Goal: Information Seeking & Learning: Check status

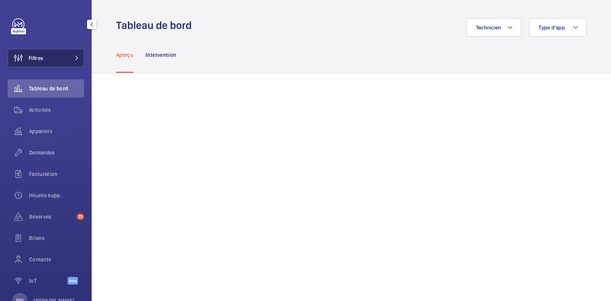
click at [54, 63] on button "Filtres" at bounding box center [46, 58] width 76 height 18
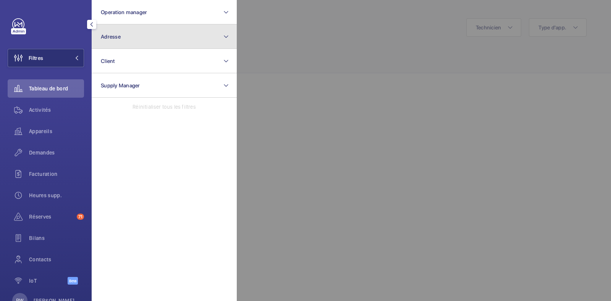
click at [114, 37] on span "Adresse" at bounding box center [111, 37] width 20 height 6
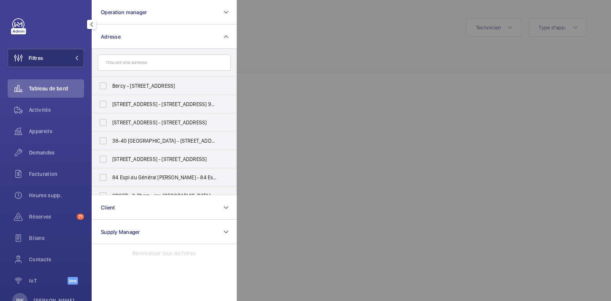
click at [123, 63] on input "text" at bounding box center [164, 63] width 133 height 16
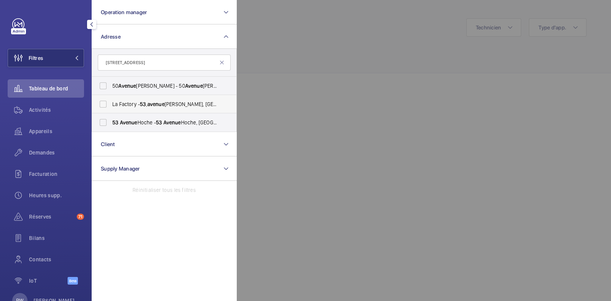
type input "53 avenue"
click at [105, 102] on label "La Factory - 53 , avenue Emile Zola, 92100 BOULOGNE-BILLANCOURT, BOULOGNE-BILLA…" at bounding box center [158, 104] width 133 height 18
click at [105, 102] on input "La Factory - 53 , avenue Emile Zola, 92100 BOULOGNE-BILLANCOURT, BOULOGNE-BILLA…" at bounding box center [103, 104] width 15 height 15
checkbox input "true"
click at [101, 122] on label "53 Avenue Hoche - 53 Avenue Hoche, 75008 PARIS, PARIS 75008" at bounding box center [158, 122] width 133 height 18
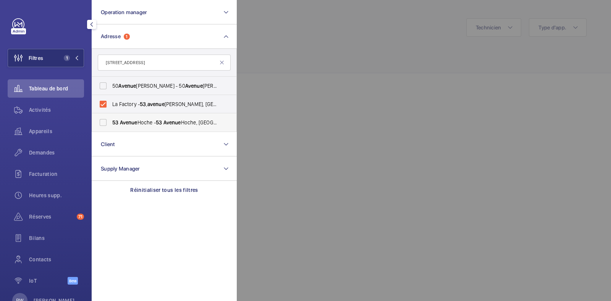
click at [101, 122] on input "53 Avenue Hoche - 53 Avenue Hoche, 75008 PARIS, PARIS 75008" at bounding box center [103, 122] width 15 height 15
checkbox input "true"
click at [327, 66] on div at bounding box center [542, 150] width 611 height 301
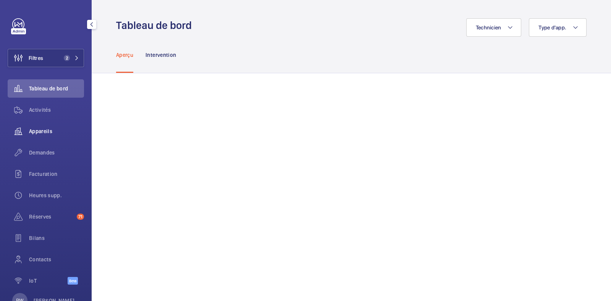
click at [34, 130] on span "Appareils" at bounding box center [56, 132] width 55 height 8
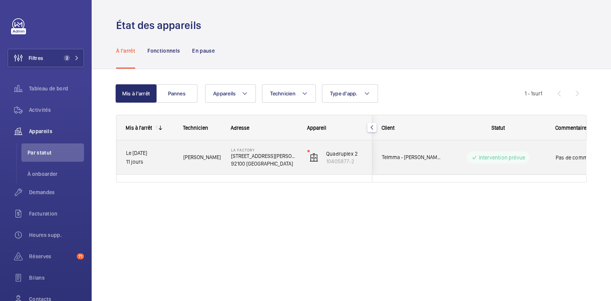
scroll to position [0, 138]
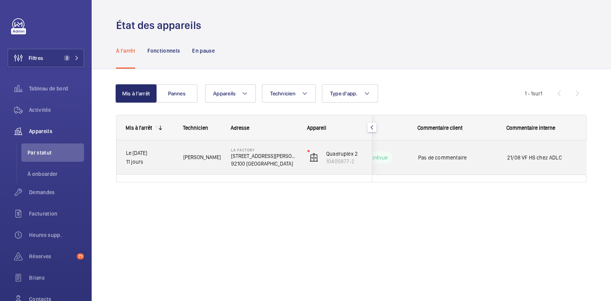
click at [529, 158] on span "21/08 VF HS chez ADLC" at bounding box center [542, 158] width 70 height 8
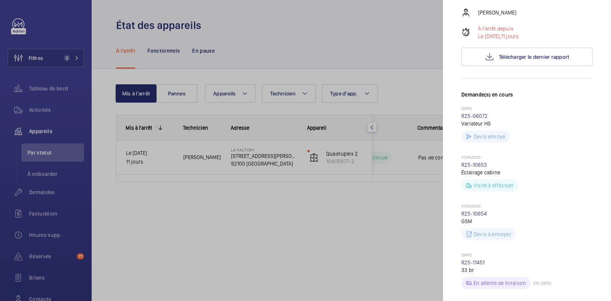
scroll to position [287, 0]
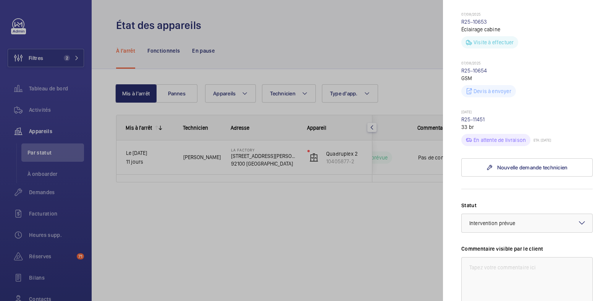
click at [357, 223] on div at bounding box center [305, 150] width 611 height 301
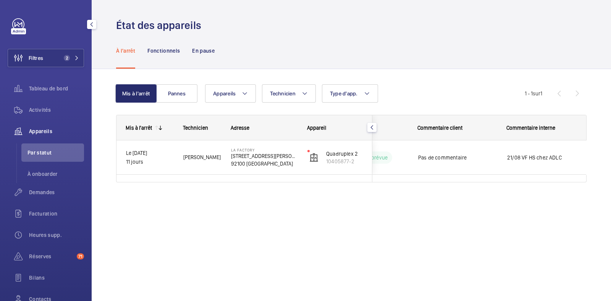
click at [12, 26] on link at bounding box center [18, 24] width 12 height 12
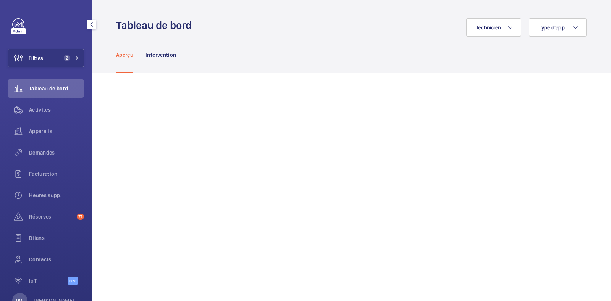
click at [18, 28] on link at bounding box center [18, 24] width 12 height 12
click at [48, 61] on button "Filtres 2" at bounding box center [46, 58] width 76 height 18
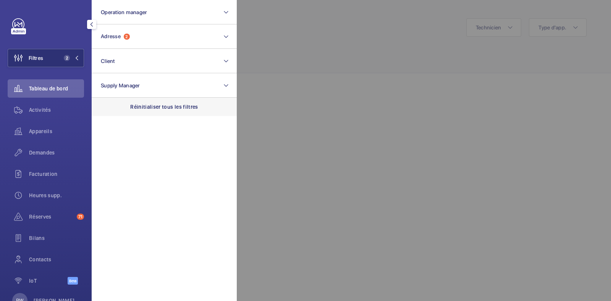
click at [153, 111] on div "Réinitialiser tous les filtres" at bounding box center [164, 107] width 145 height 18
click at [307, 44] on div at bounding box center [542, 150] width 611 height 301
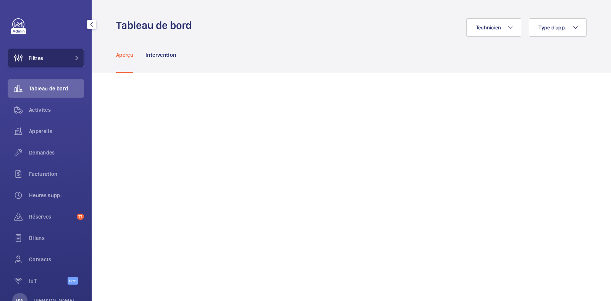
click at [60, 56] on button "Filtres" at bounding box center [46, 58] width 76 height 18
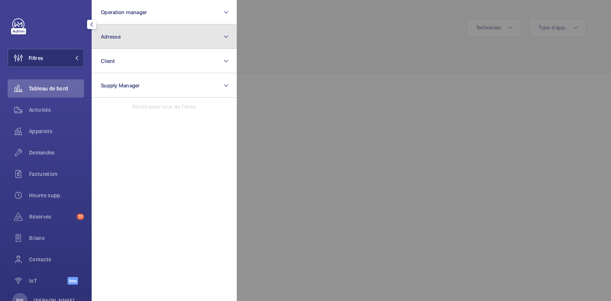
click at [112, 36] on span "Adresse" at bounding box center [111, 37] width 20 height 6
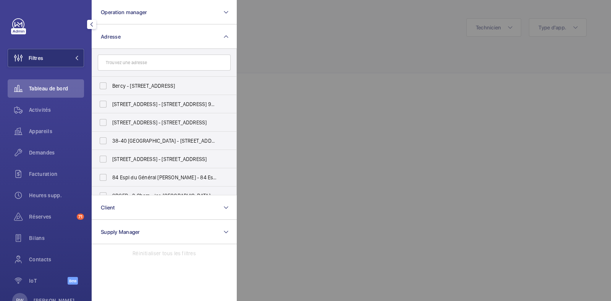
click at [116, 63] on input "text" at bounding box center [164, 63] width 133 height 16
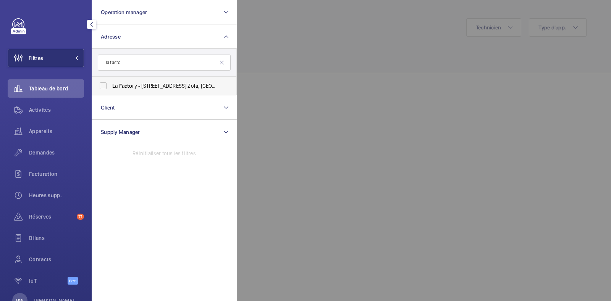
type input "la facto"
click at [103, 84] on label "La Facto ry - 53, avenue Emile Zo la , 92100 BOULOGNE-BIL LA NCOURT, BOULOGNE-B…" at bounding box center [158, 86] width 133 height 18
click at [103, 84] on input "La Facto ry - 53, avenue Emile Zo la , 92100 BOULOGNE-BIL LA NCOURT, BOULOGNE-B…" at bounding box center [103, 85] width 15 height 15
checkbox input "true"
drag, startPoint x: 287, startPoint y: 62, endPoint x: 203, endPoint y: 69, distance: 83.6
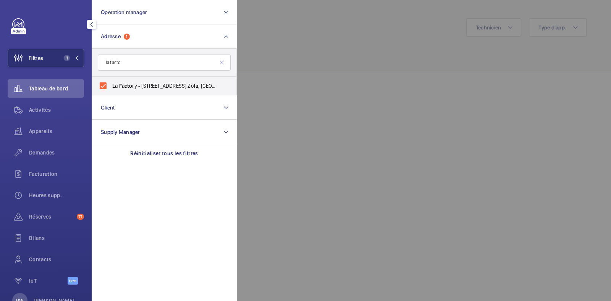
click at [285, 62] on div at bounding box center [542, 150] width 611 height 301
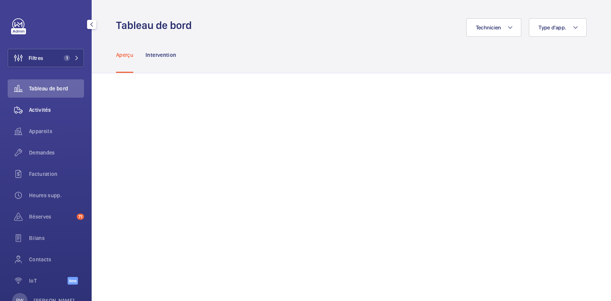
click at [40, 111] on span "Activités" at bounding box center [56, 110] width 55 height 8
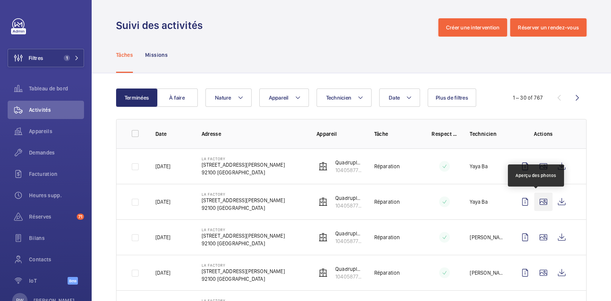
click at [539, 202] on wm-front-icon-button at bounding box center [543, 202] width 18 height 18
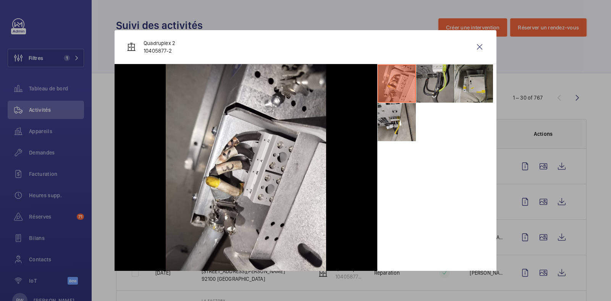
click at [428, 78] on li at bounding box center [435, 84] width 38 height 38
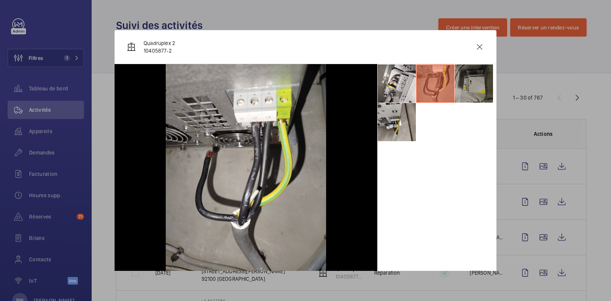
click at [471, 81] on li at bounding box center [474, 84] width 38 height 38
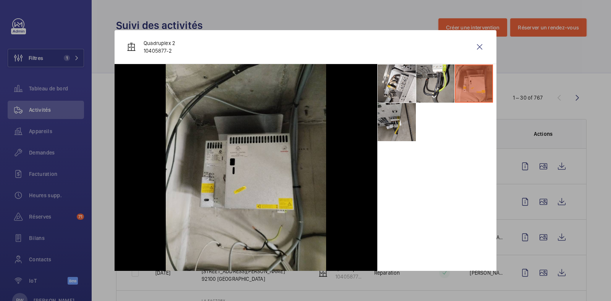
click at [389, 122] on li at bounding box center [397, 122] width 38 height 38
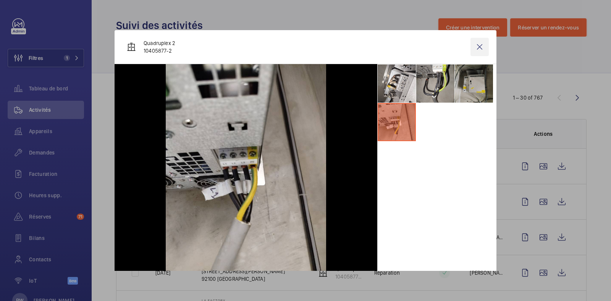
click at [471, 51] on wm-front-icon-button at bounding box center [480, 47] width 18 height 18
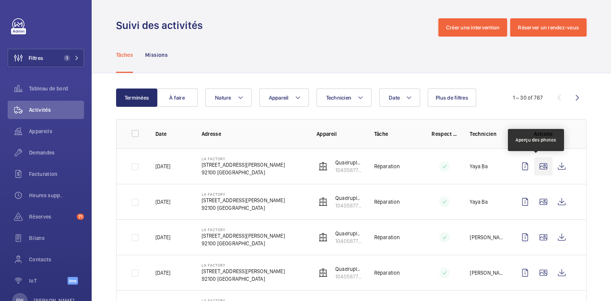
click at [534, 169] on wm-front-icon-button at bounding box center [543, 166] width 18 height 18
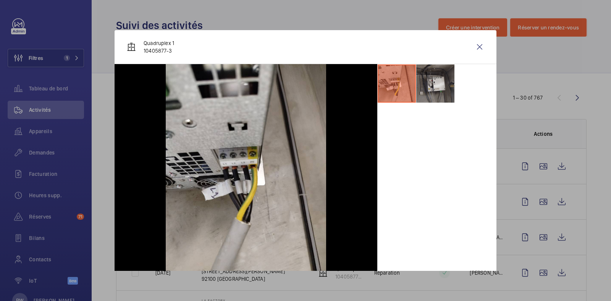
drag, startPoint x: 418, startPoint y: 91, endPoint x: 426, endPoint y: 87, distance: 9.2
click at [419, 91] on li at bounding box center [435, 84] width 38 height 38
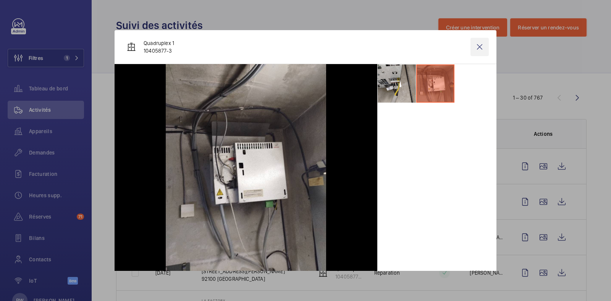
click at [471, 49] on wm-front-icon-button at bounding box center [480, 47] width 18 height 18
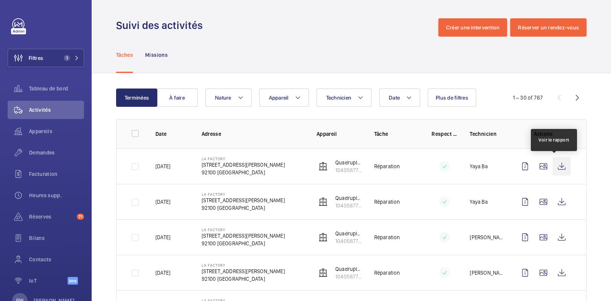
click at [553, 167] on wm-front-icon-button at bounding box center [562, 166] width 18 height 18
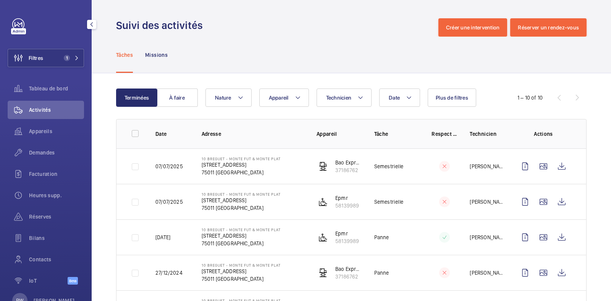
click at [57, 64] on button "Filtres 1" at bounding box center [46, 58] width 76 height 18
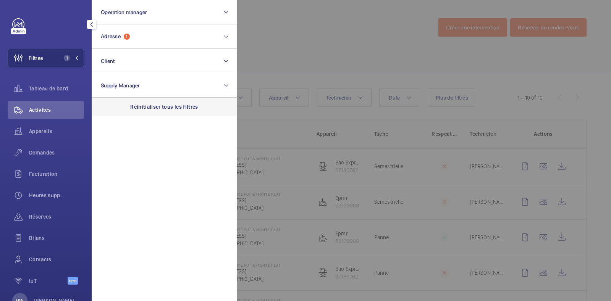
click at [138, 108] on p "Réinitialiser tous les filtres" at bounding box center [164, 107] width 68 height 8
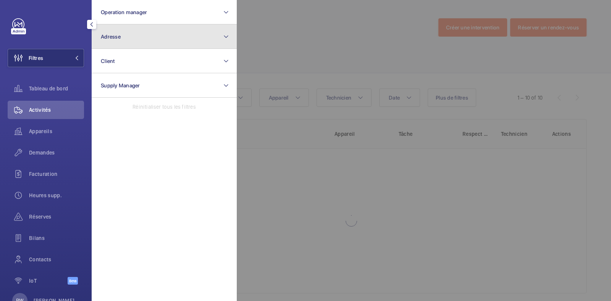
click at [141, 34] on button "Adresse" at bounding box center [164, 36] width 145 height 24
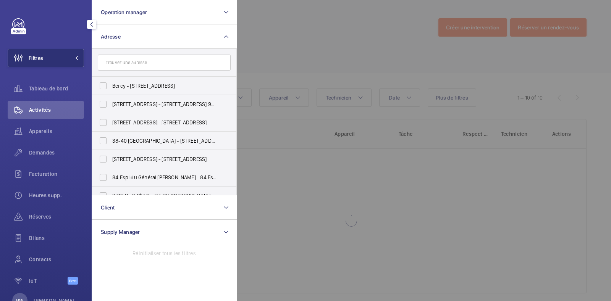
click at [132, 65] on input "text" at bounding box center [164, 63] width 133 height 16
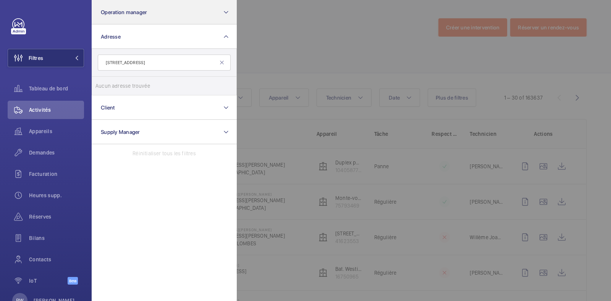
type input "[STREET_ADDRESS]"
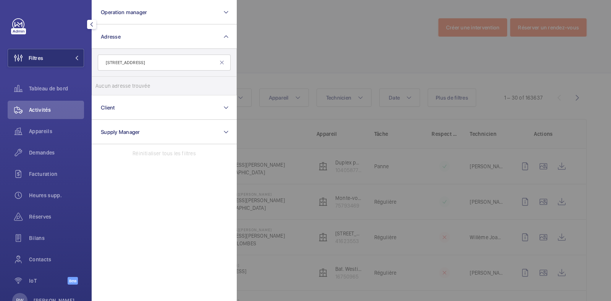
click at [295, 44] on div at bounding box center [542, 150] width 611 height 301
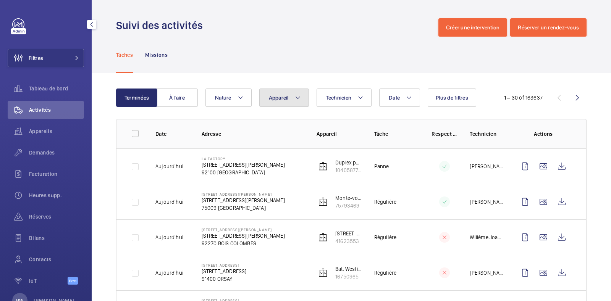
click at [288, 100] on button "Appareil" at bounding box center [284, 98] width 50 height 18
click at [277, 124] on input "1170306" at bounding box center [331, 126] width 133 height 16
click at [270, 125] on input "1170306" at bounding box center [331, 126] width 133 height 16
type input "1170306"
click at [316, 59] on div "Tâches Missions" at bounding box center [351, 55] width 471 height 36
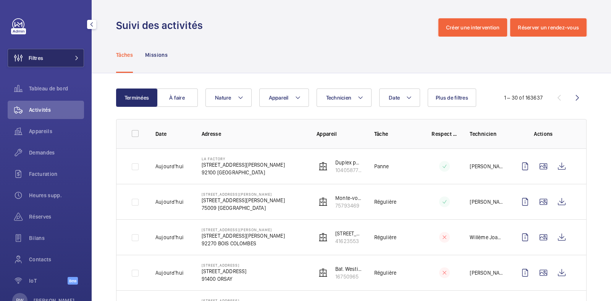
click at [50, 57] on button "Filtres" at bounding box center [46, 58] width 76 height 18
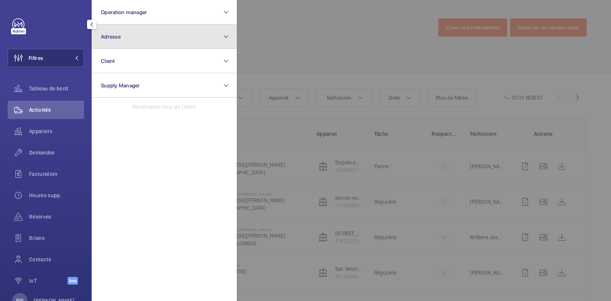
click at [126, 33] on button "Adresse" at bounding box center [164, 36] width 145 height 24
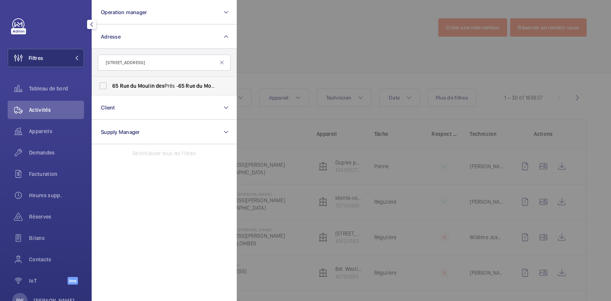
type input "[STREET_ADDRESS]"
click at [108, 87] on label "[STREET_ADDRESS][GEOGRAPHIC_DATA] - [STREET_ADDRESS]" at bounding box center [158, 86] width 133 height 18
click at [108, 87] on input "[STREET_ADDRESS][GEOGRAPHIC_DATA] - [STREET_ADDRESS]" at bounding box center [103, 85] width 15 height 15
checkbox input "true"
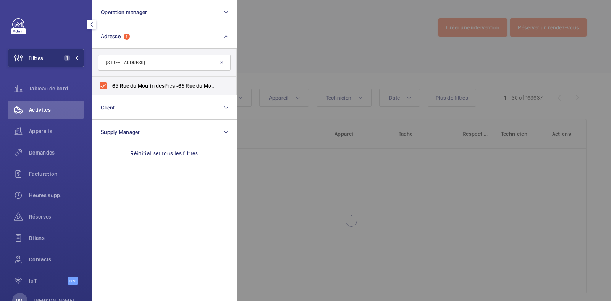
click at [339, 43] on div at bounding box center [542, 150] width 611 height 301
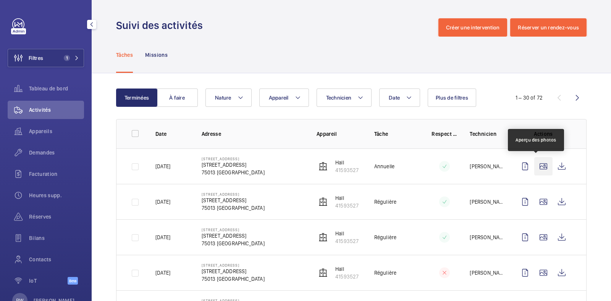
click at [534, 164] on wm-front-icon-button at bounding box center [543, 166] width 18 height 18
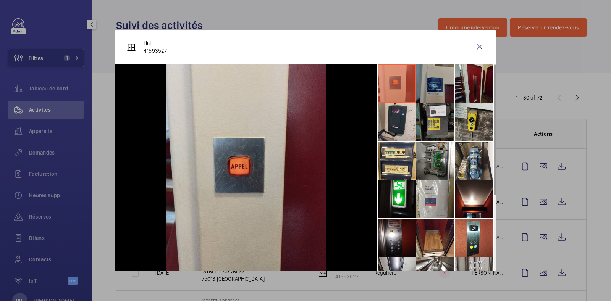
click at [422, 82] on li at bounding box center [435, 84] width 38 height 38
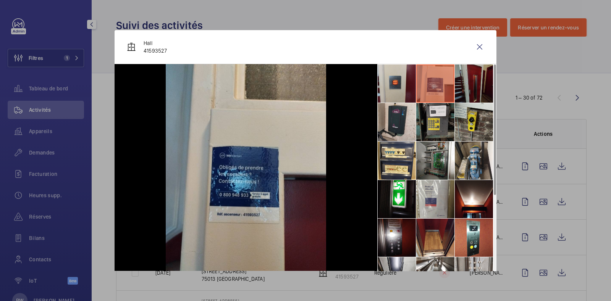
click at [456, 81] on li at bounding box center [474, 84] width 38 height 38
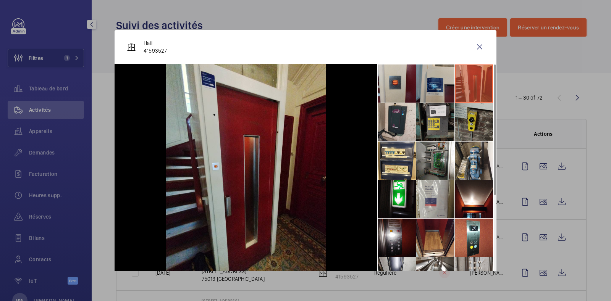
click at [456, 118] on li at bounding box center [474, 122] width 38 height 38
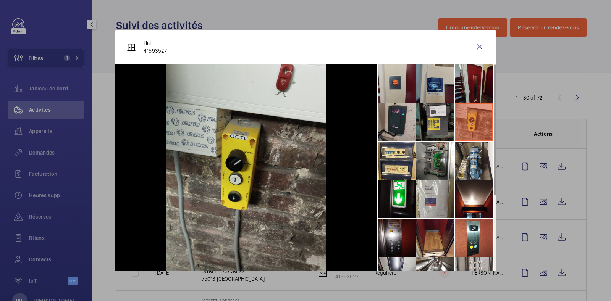
drag, startPoint x: 416, startPoint y: 118, endPoint x: 401, endPoint y: 118, distance: 14.1
click at [416, 118] on li at bounding box center [435, 122] width 38 height 38
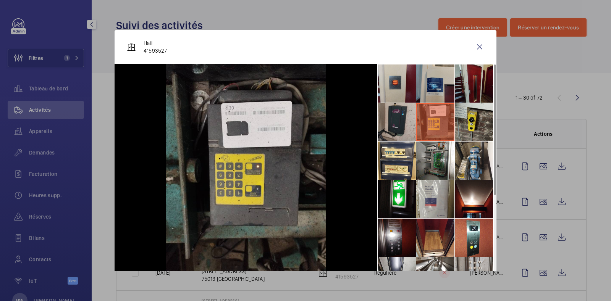
click at [386, 113] on li at bounding box center [397, 122] width 38 height 38
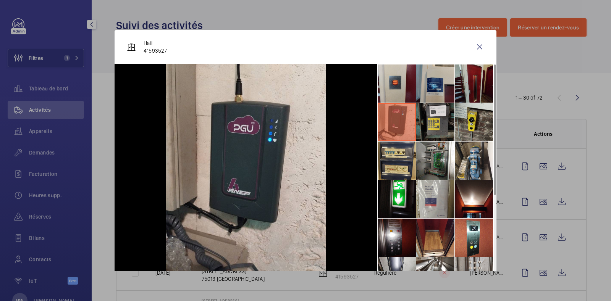
click at [392, 157] on li at bounding box center [397, 161] width 38 height 38
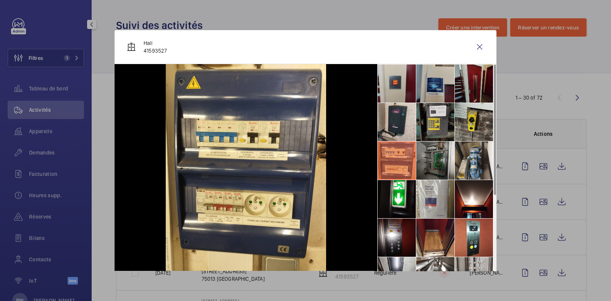
click at [431, 154] on li at bounding box center [435, 161] width 38 height 38
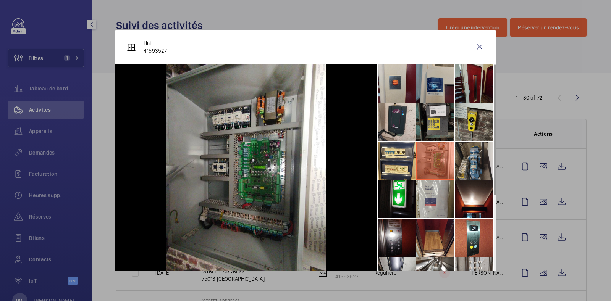
click at [461, 152] on li at bounding box center [474, 161] width 38 height 38
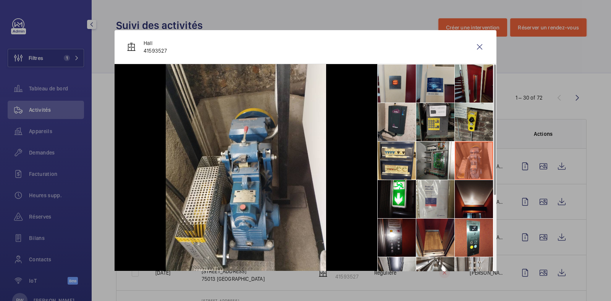
click at [461, 206] on li at bounding box center [474, 199] width 38 height 38
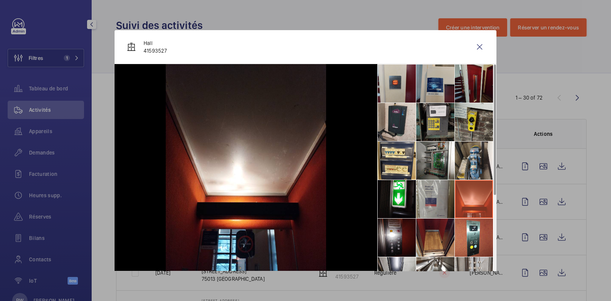
click at [426, 205] on li at bounding box center [435, 199] width 38 height 38
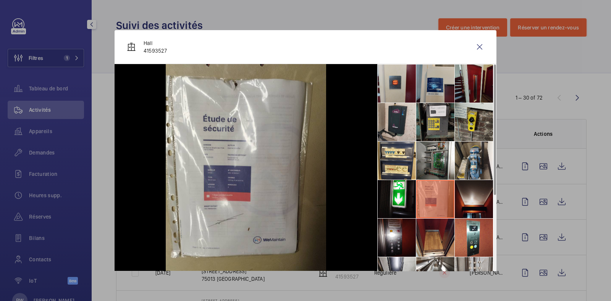
click at [456, 198] on li at bounding box center [474, 199] width 38 height 38
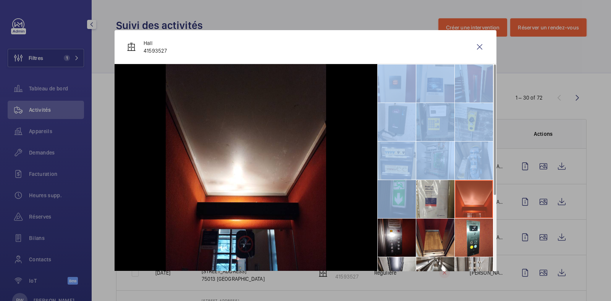
drag, startPoint x: 370, startPoint y: 193, endPoint x: 379, endPoint y: 195, distance: 9.0
click at [377, 193] on div at bounding box center [436, 171] width 119 height 214
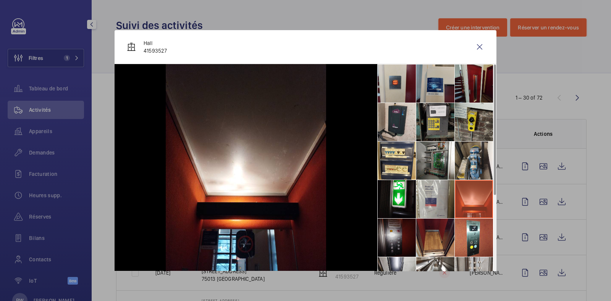
click at [390, 232] on li at bounding box center [397, 238] width 38 height 38
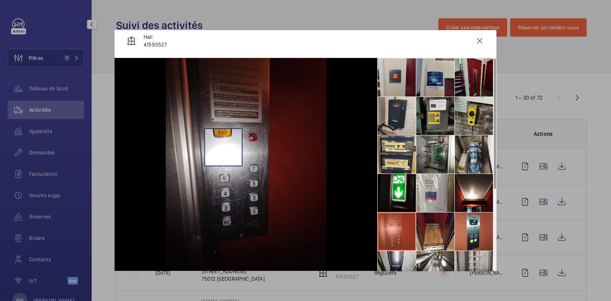
scroll to position [6, 0]
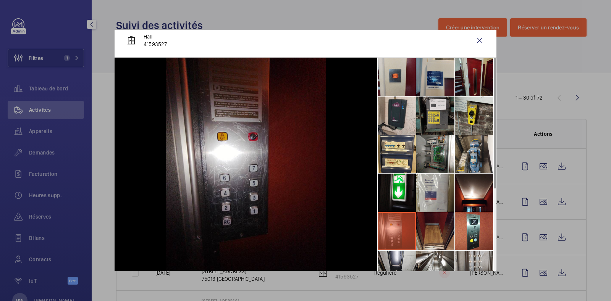
click at [416, 236] on li at bounding box center [435, 231] width 38 height 38
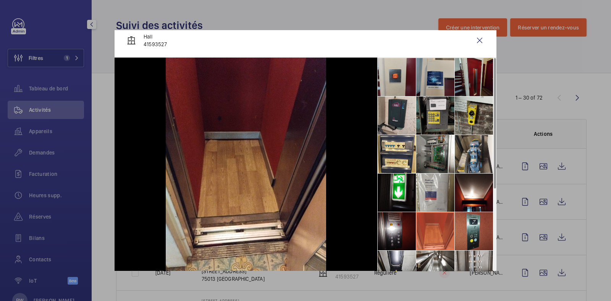
click at [464, 226] on li at bounding box center [474, 231] width 38 height 38
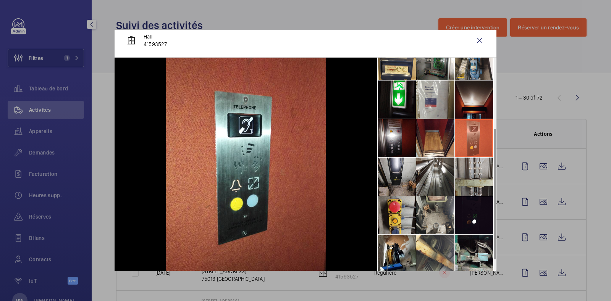
scroll to position [134, 0]
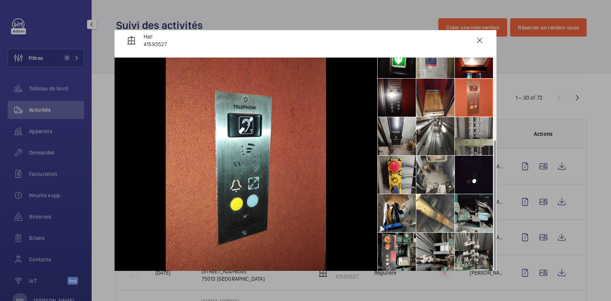
click at [464, 142] on li at bounding box center [474, 136] width 38 height 38
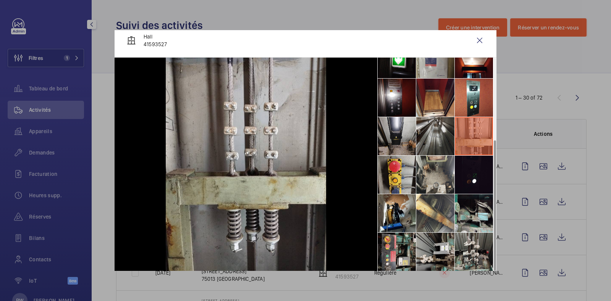
click at [427, 134] on li at bounding box center [435, 136] width 38 height 38
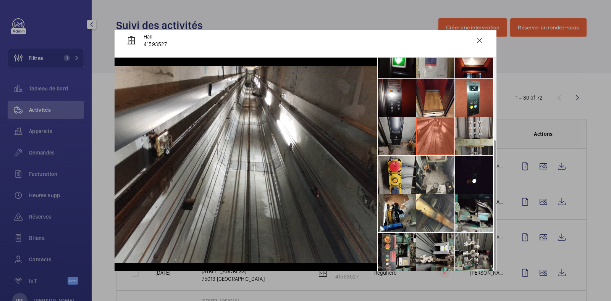
click at [396, 135] on li at bounding box center [397, 136] width 38 height 38
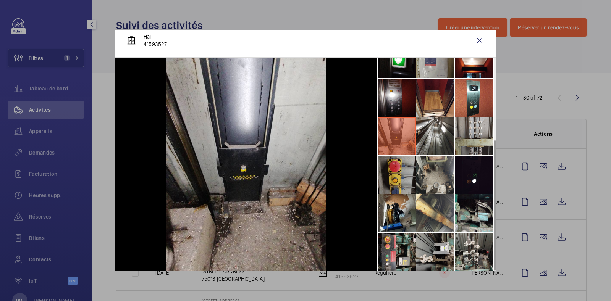
click at [398, 175] on li at bounding box center [397, 175] width 38 height 38
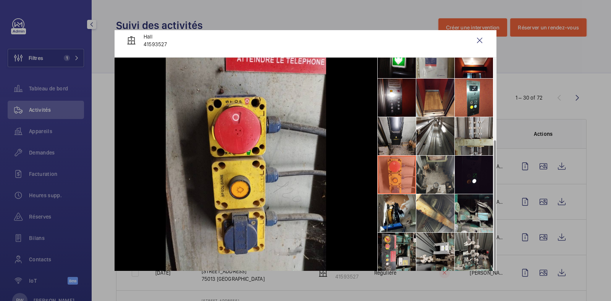
click at [434, 176] on li at bounding box center [435, 175] width 38 height 38
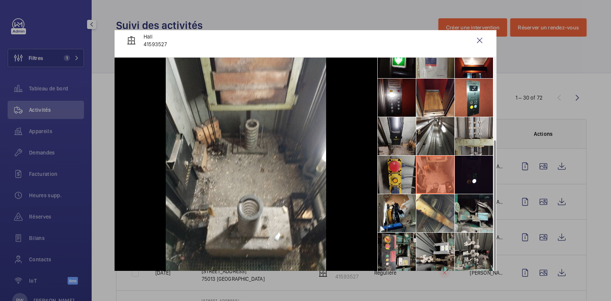
click at [389, 176] on li at bounding box center [397, 175] width 38 height 38
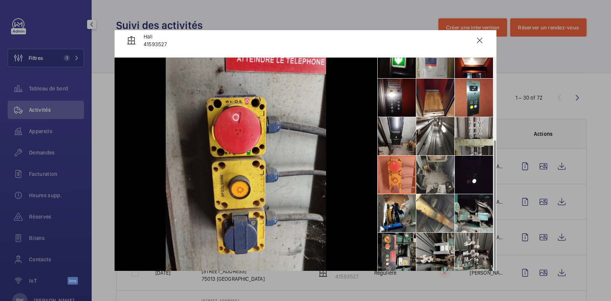
click at [432, 175] on li at bounding box center [435, 175] width 38 height 38
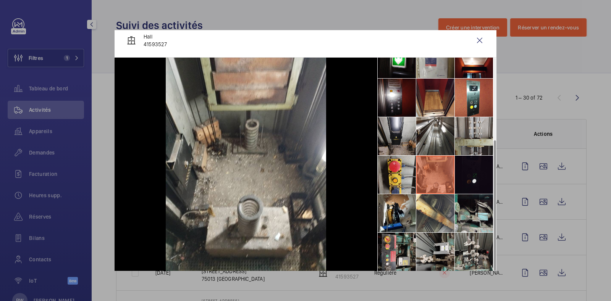
click at [468, 175] on li at bounding box center [474, 175] width 38 height 38
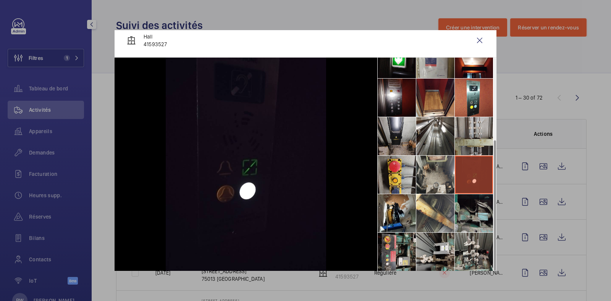
click at [467, 212] on li at bounding box center [474, 213] width 38 height 38
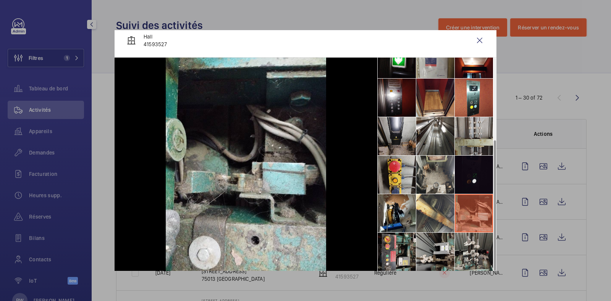
click at [474, 177] on li at bounding box center [474, 175] width 38 height 38
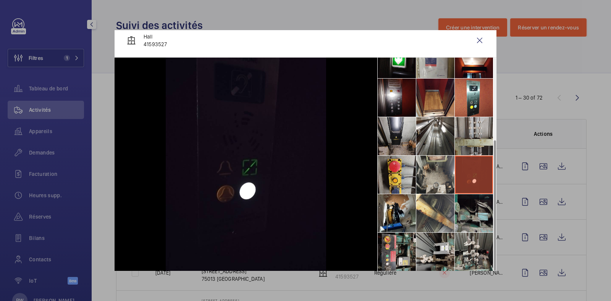
click at [466, 220] on li at bounding box center [474, 213] width 38 height 38
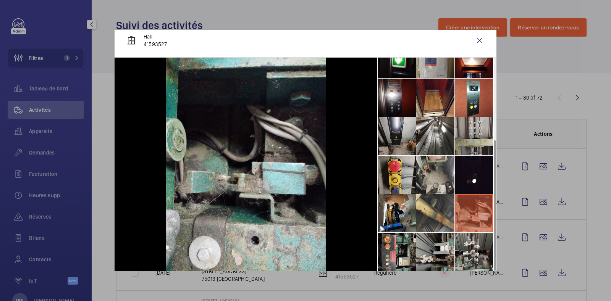
click at [430, 219] on li at bounding box center [435, 213] width 38 height 38
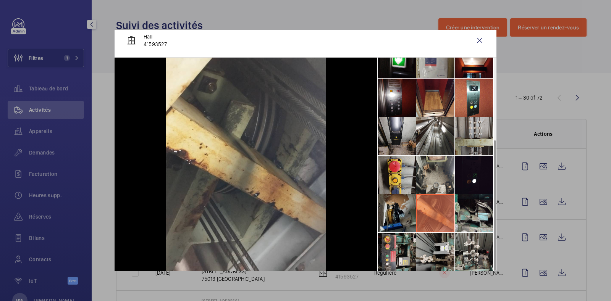
click at [394, 218] on li at bounding box center [397, 213] width 38 height 38
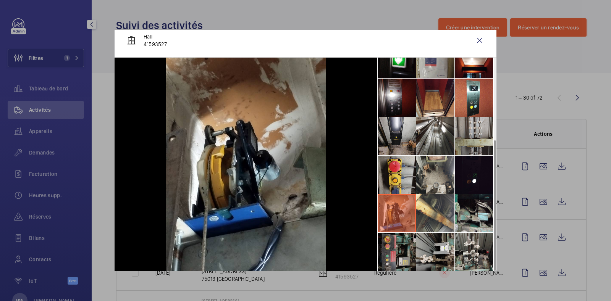
click at [394, 247] on li at bounding box center [397, 252] width 38 height 38
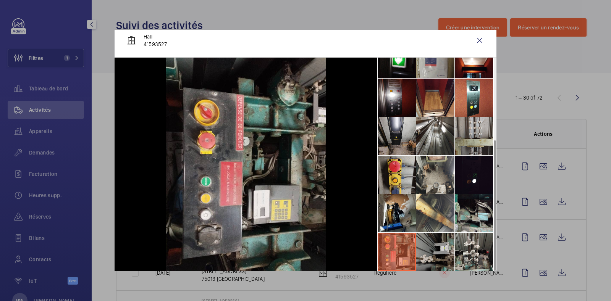
click at [433, 248] on li at bounding box center [435, 252] width 38 height 38
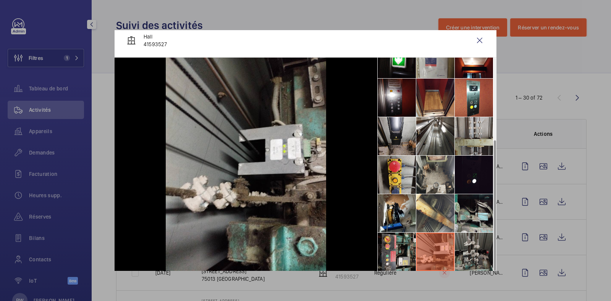
click at [466, 249] on li at bounding box center [474, 252] width 38 height 38
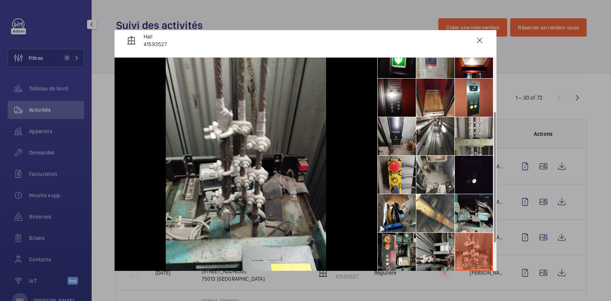
scroll to position [0, 0]
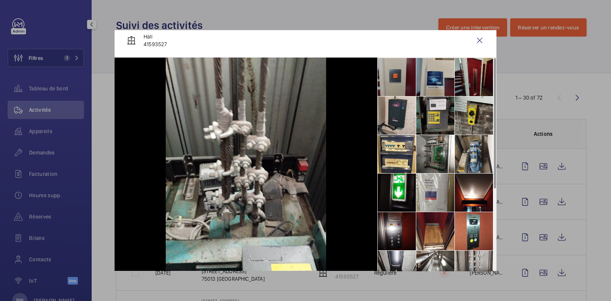
click at [394, 77] on li at bounding box center [397, 77] width 38 height 38
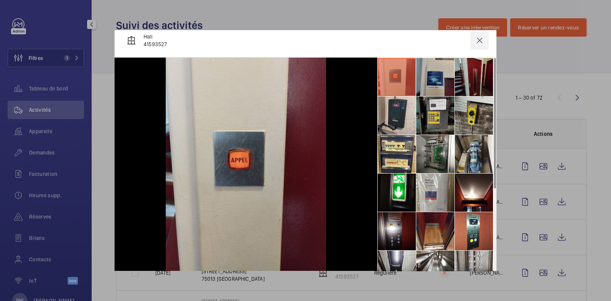
click at [473, 39] on wm-front-icon-button at bounding box center [480, 40] width 18 height 18
